Goal: Download file/media

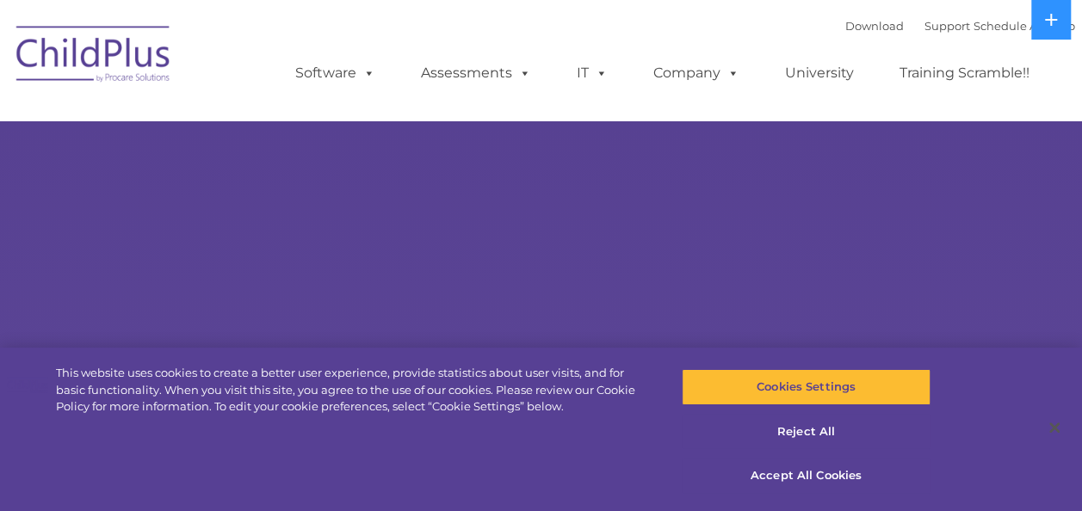
select select "MEDIUM"
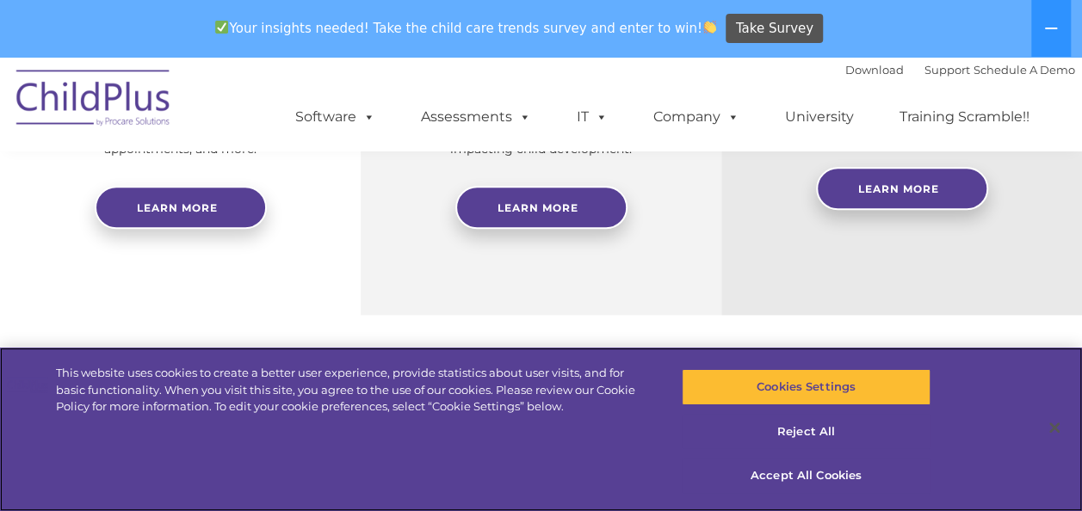
scroll to position [930, 0]
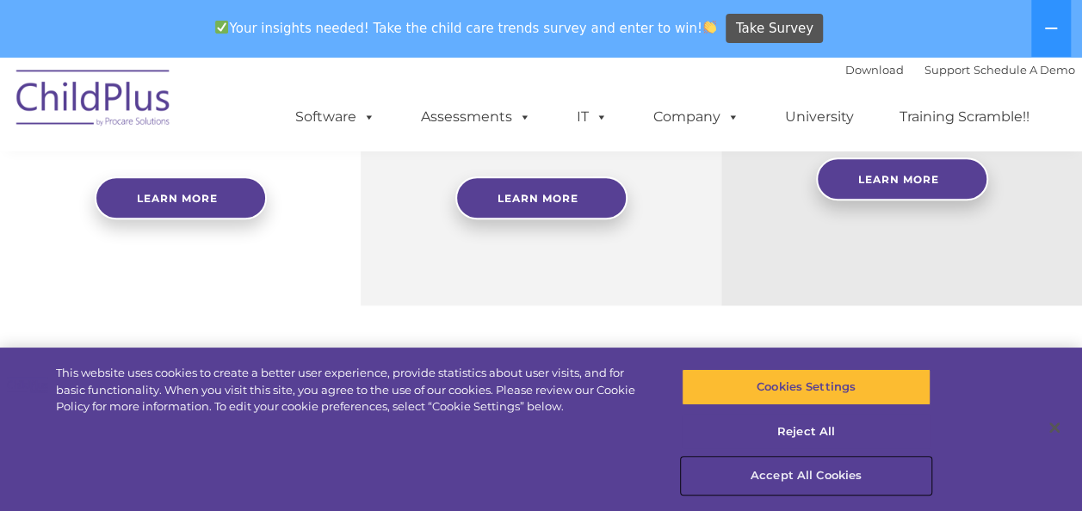
click at [811, 485] on button "Accept All Cookies" at bounding box center [806, 476] width 249 height 36
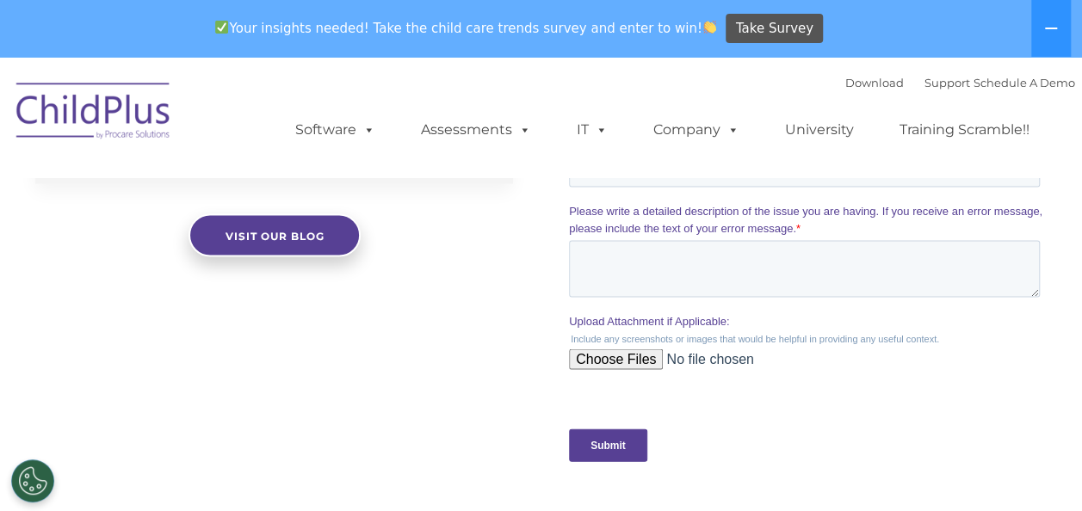
scroll to position [0, 0]
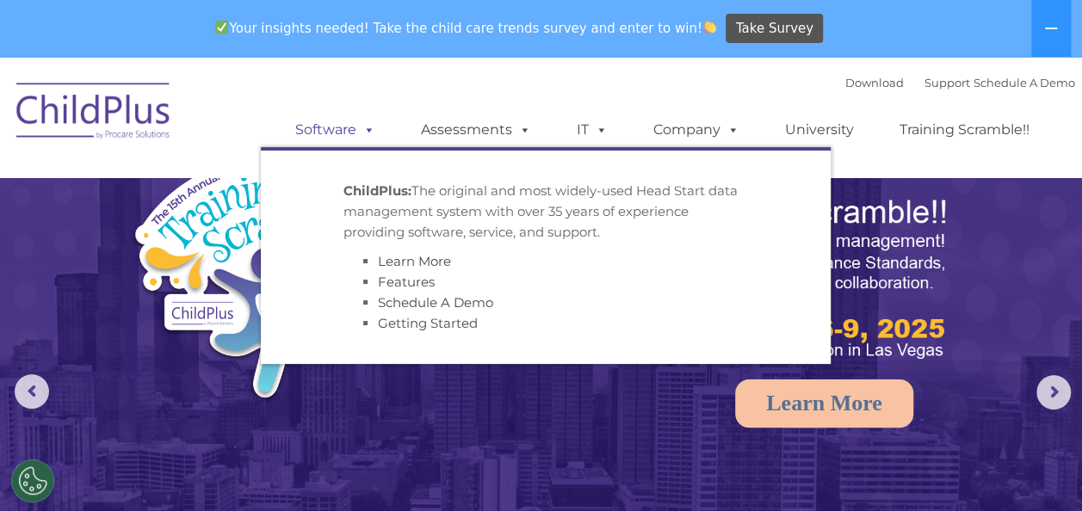
click at [381, 131] on link "Software" at bounding box center [335, 130] width 115 height 34
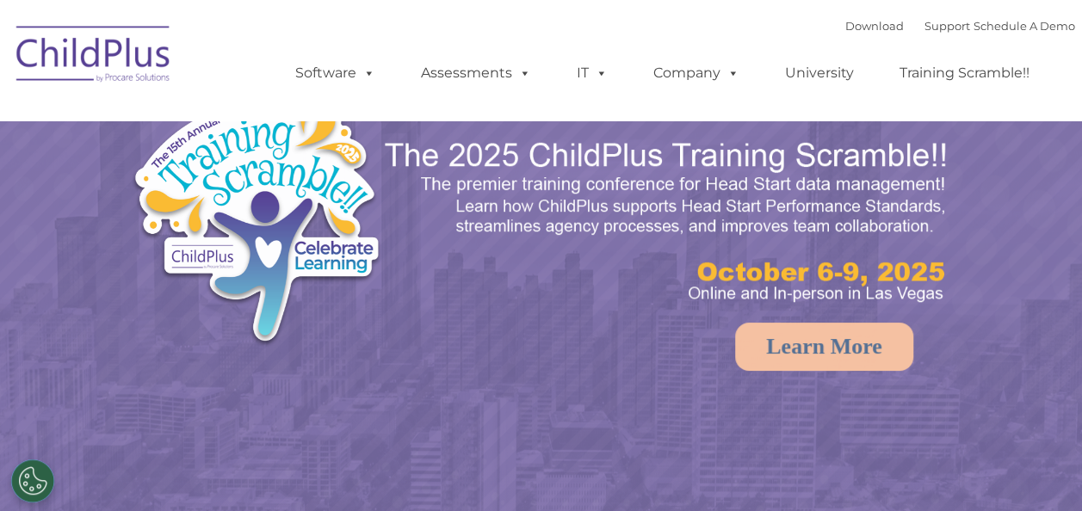
select select "MEDIUM"
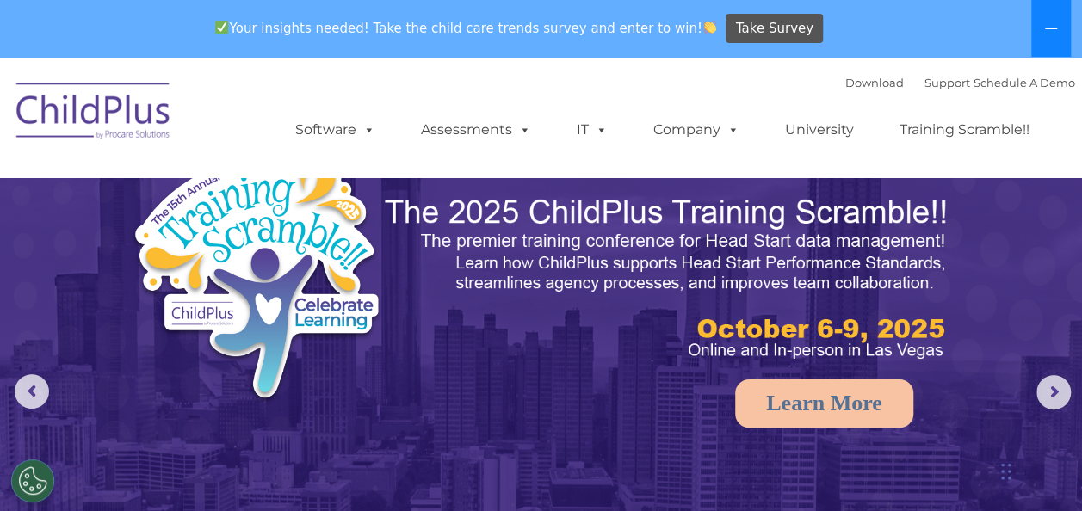
click at [1063, 34] on button at bounding box center [1051, 28] width 40 height 57
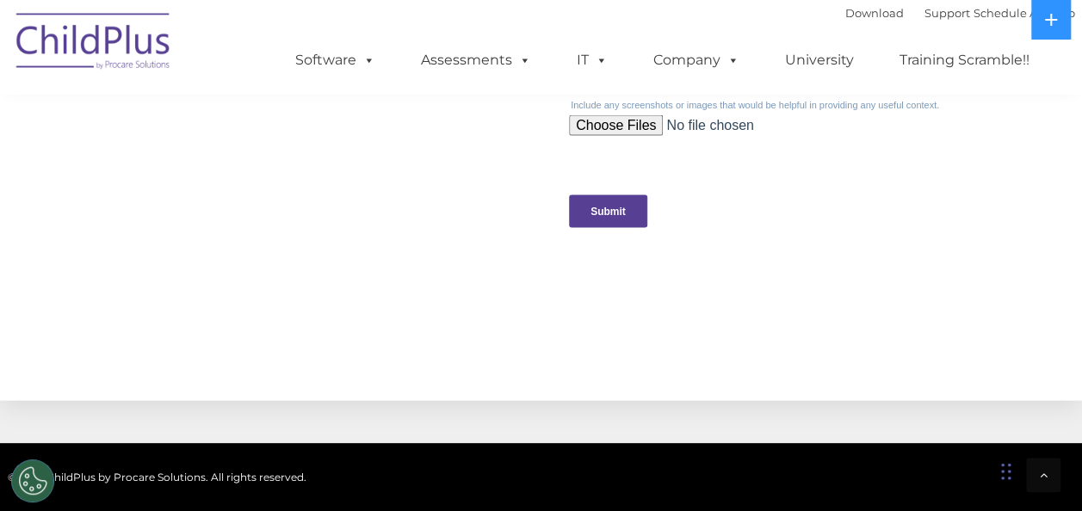
scroll to position [2074, 0]
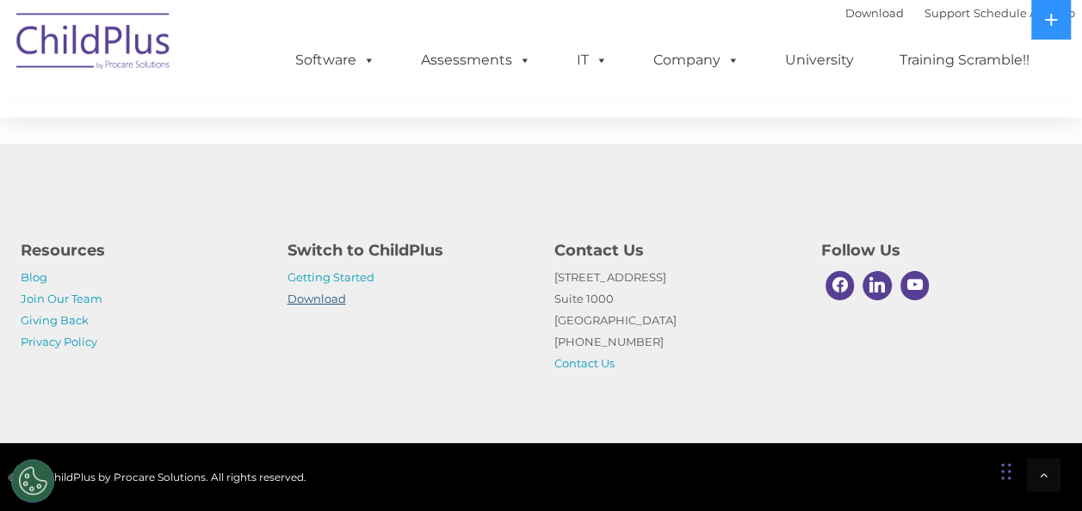
click at [331, 300] on link "Download" at bounding box center [317, 299] width 59 height 14
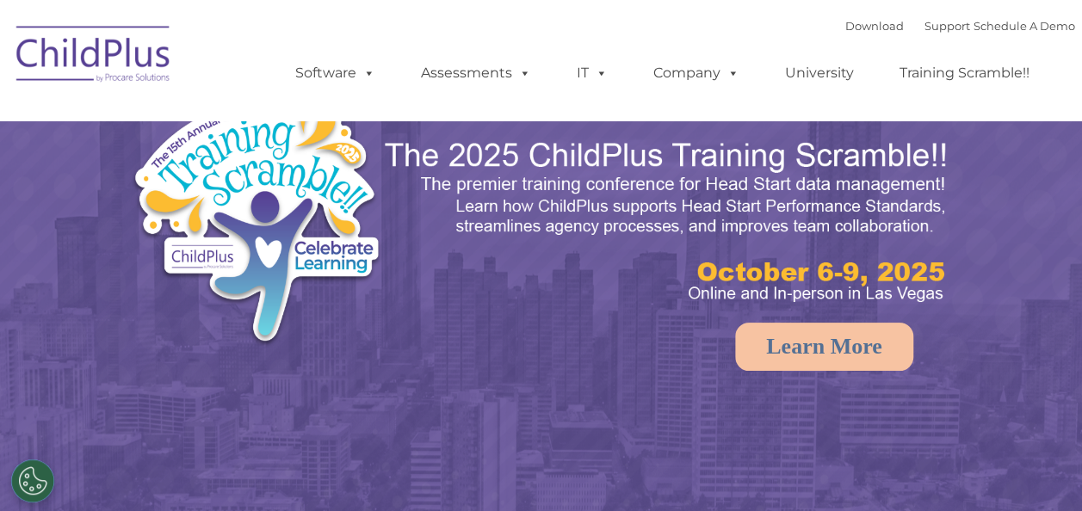
select select "MEDIUM"
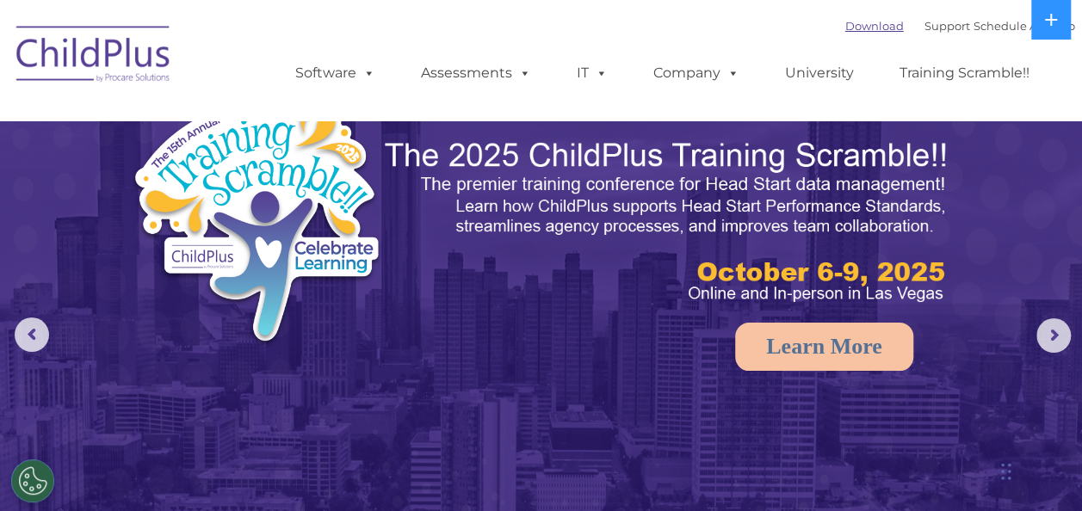
click at [847, 28] on link "Download" at bounding box center [874, 26] width 59 height 14
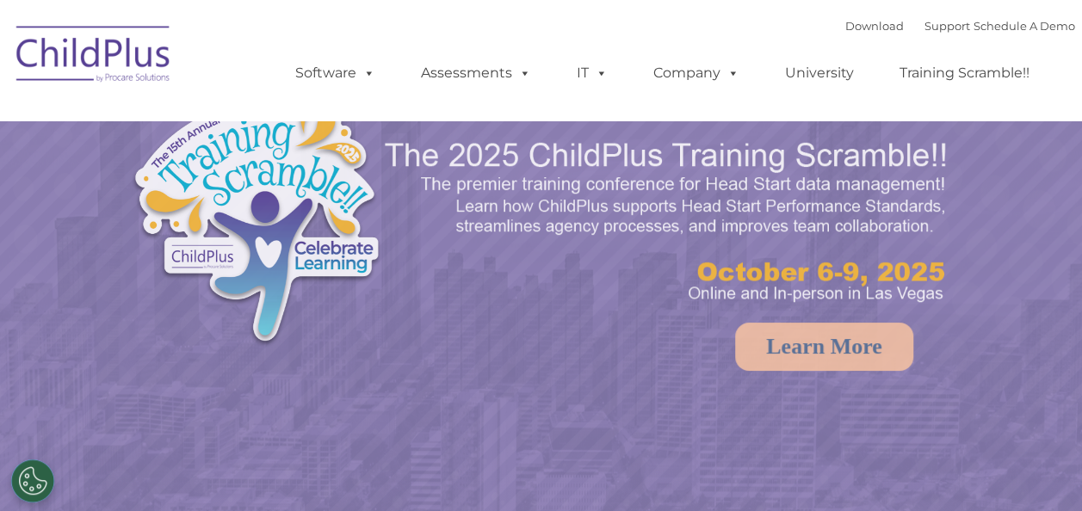
select select "MEDIUM"
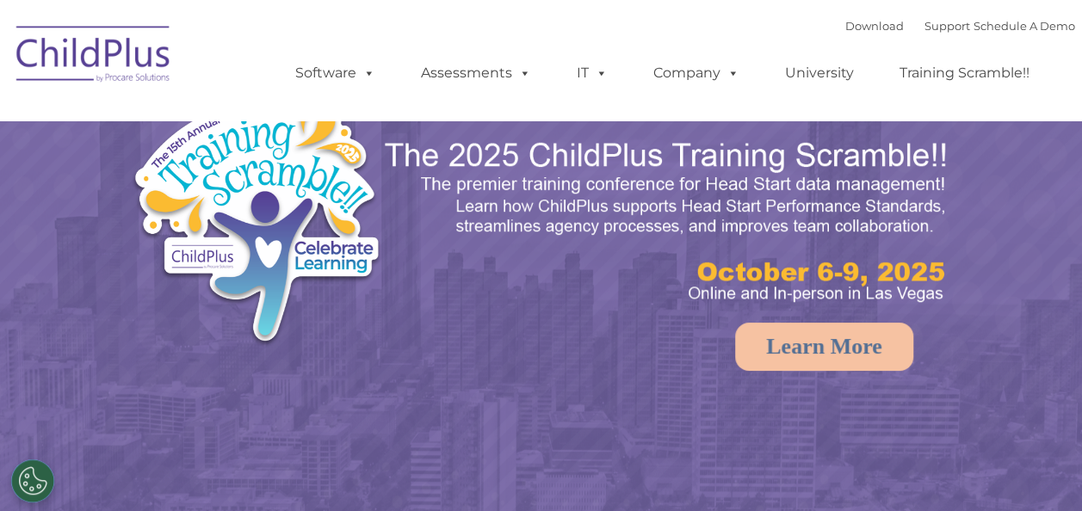
select select "MEDIUM"
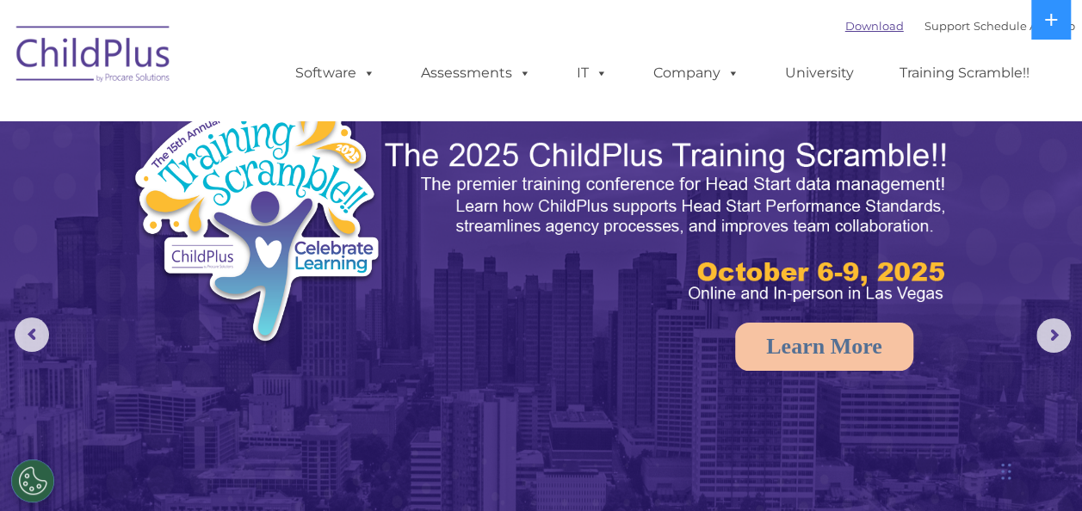
click at [845, 22] on link "Download" at bounding box center [874, 26] width 59 height 14
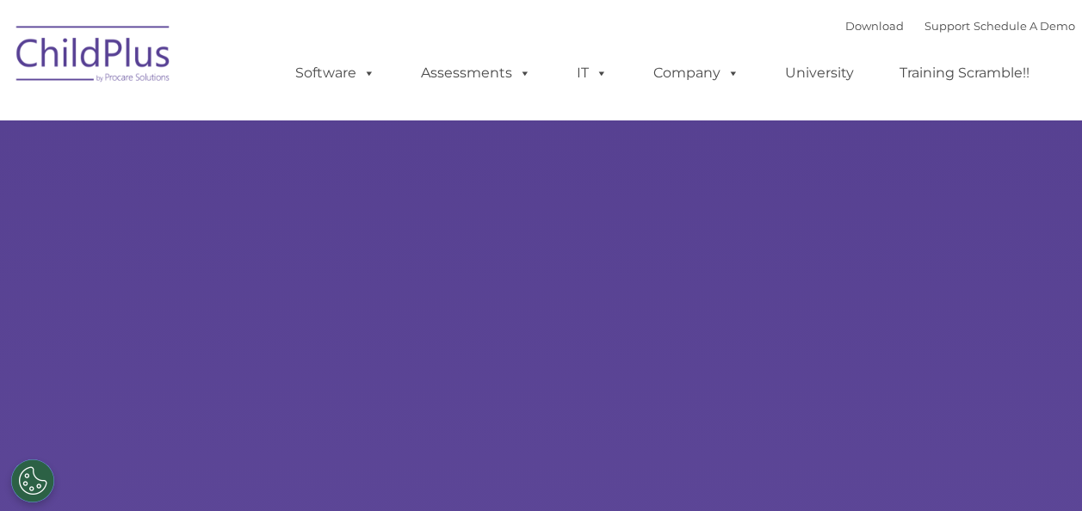
type input ""
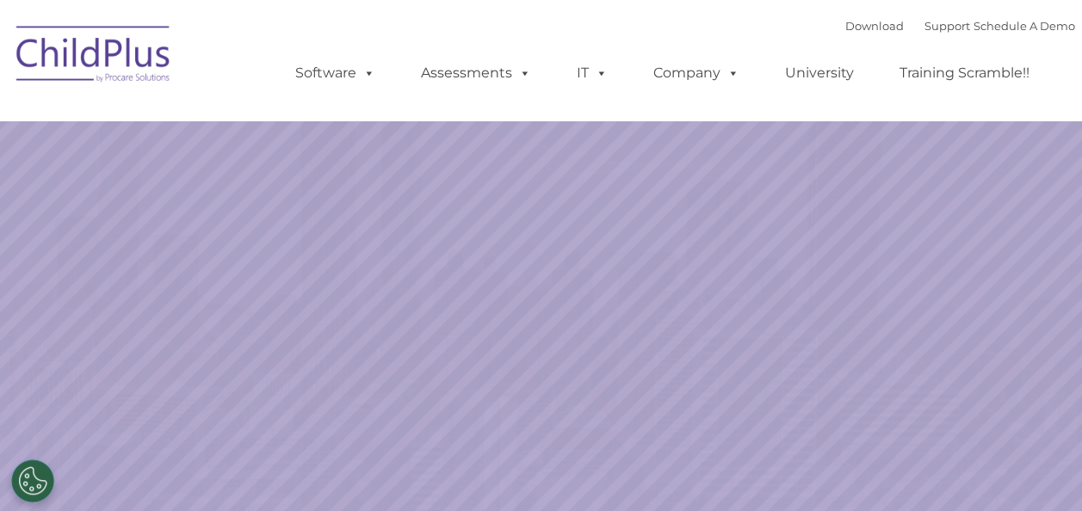
select select "MEDIUM"
